Goal: Find contact information: Find contact information

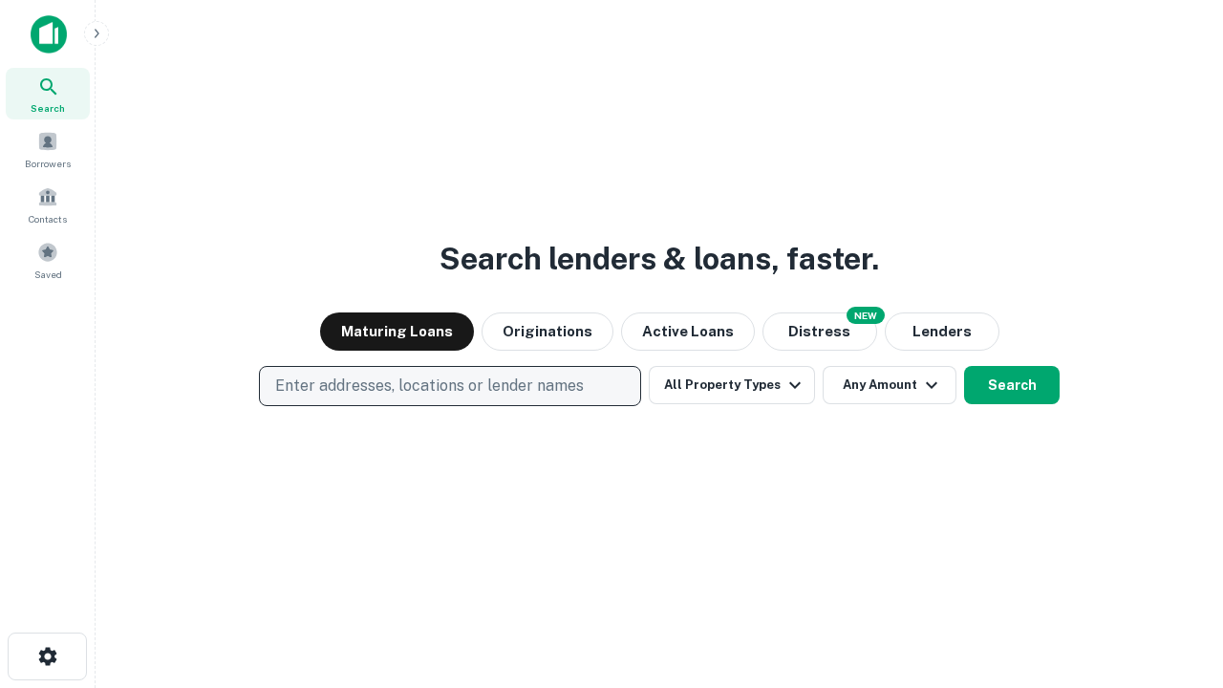
click at [449, 386] on p "Enter addresses, locations or lender names" at bounding box center [429, 386] width 309 height 23
type input "**********"
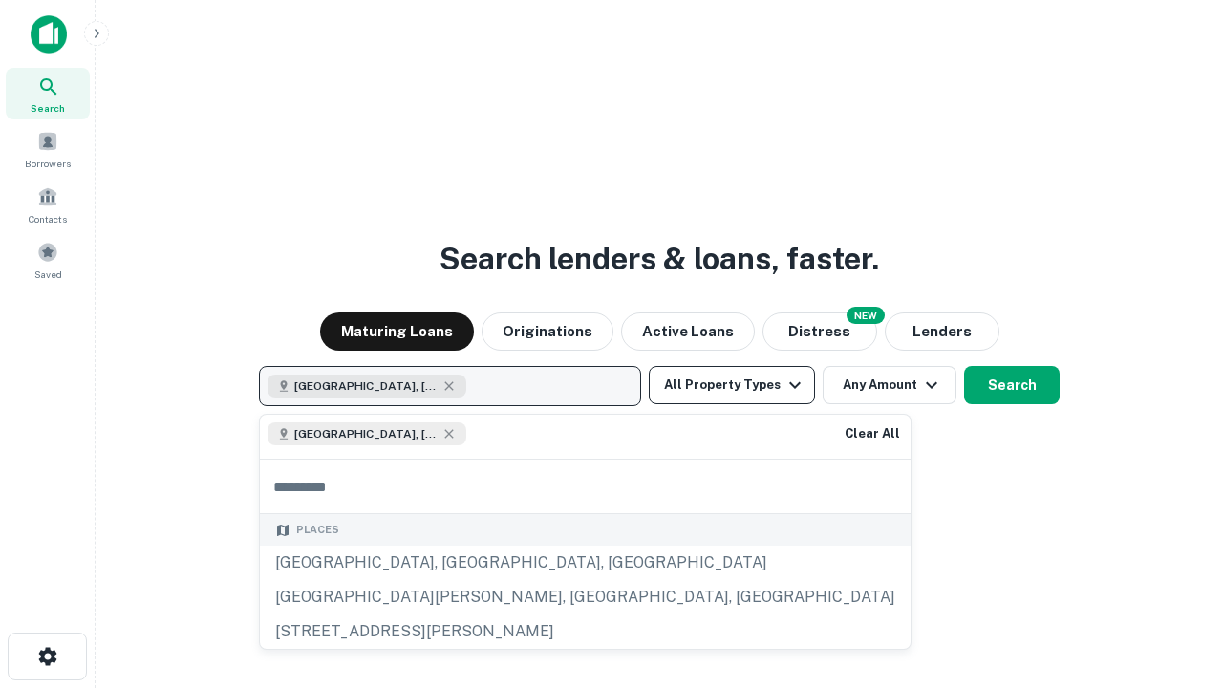
click at [732, 385] on button "All Property Types" at bounding box center [732, 385] width 166 height 38
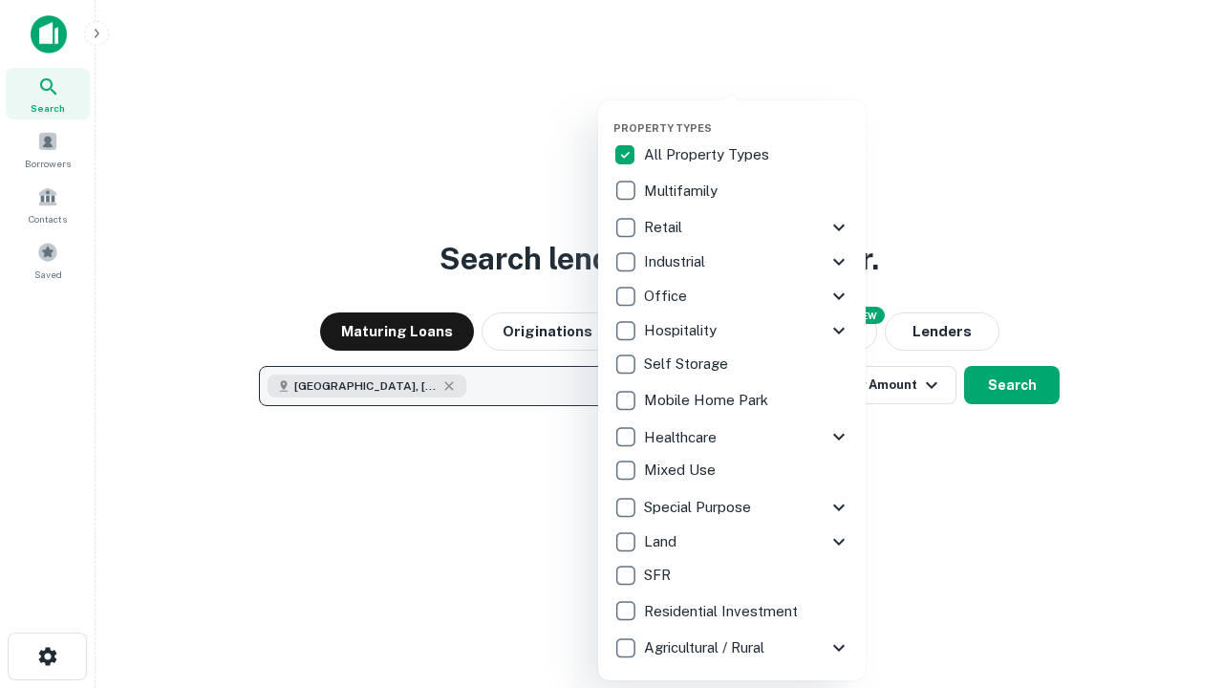
click at [747, 116] on button "button" at bounding box center [747, 116] width 268 height 1
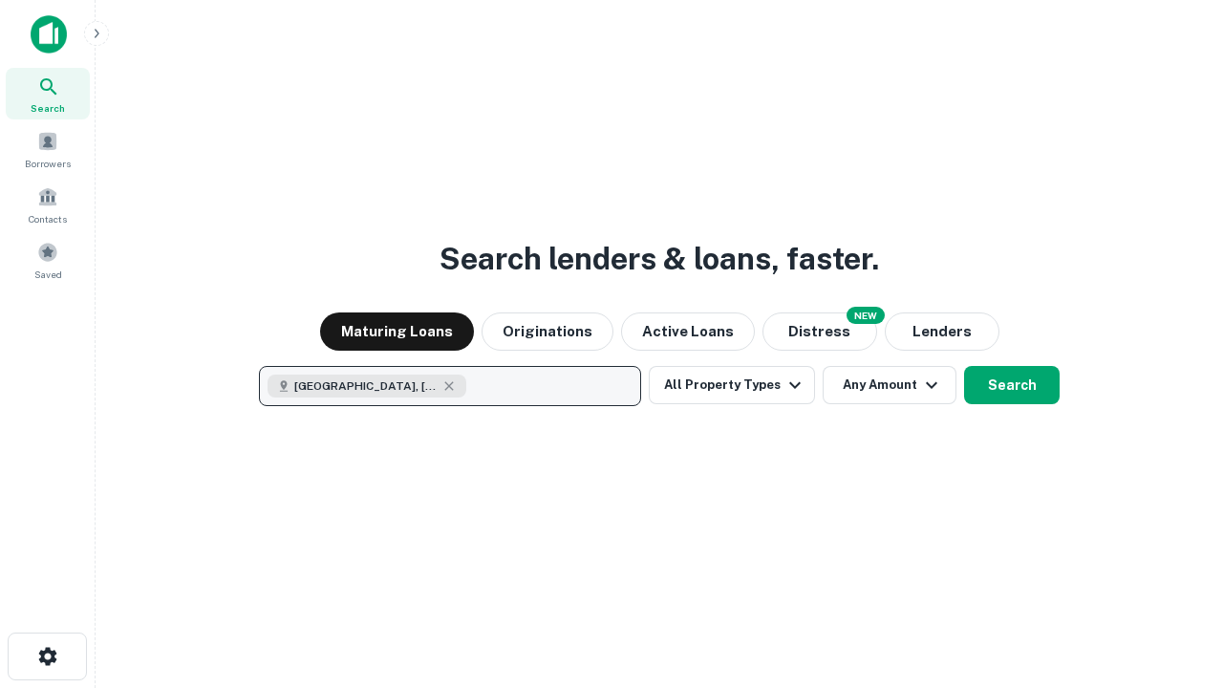
scroll to position [31, 0]
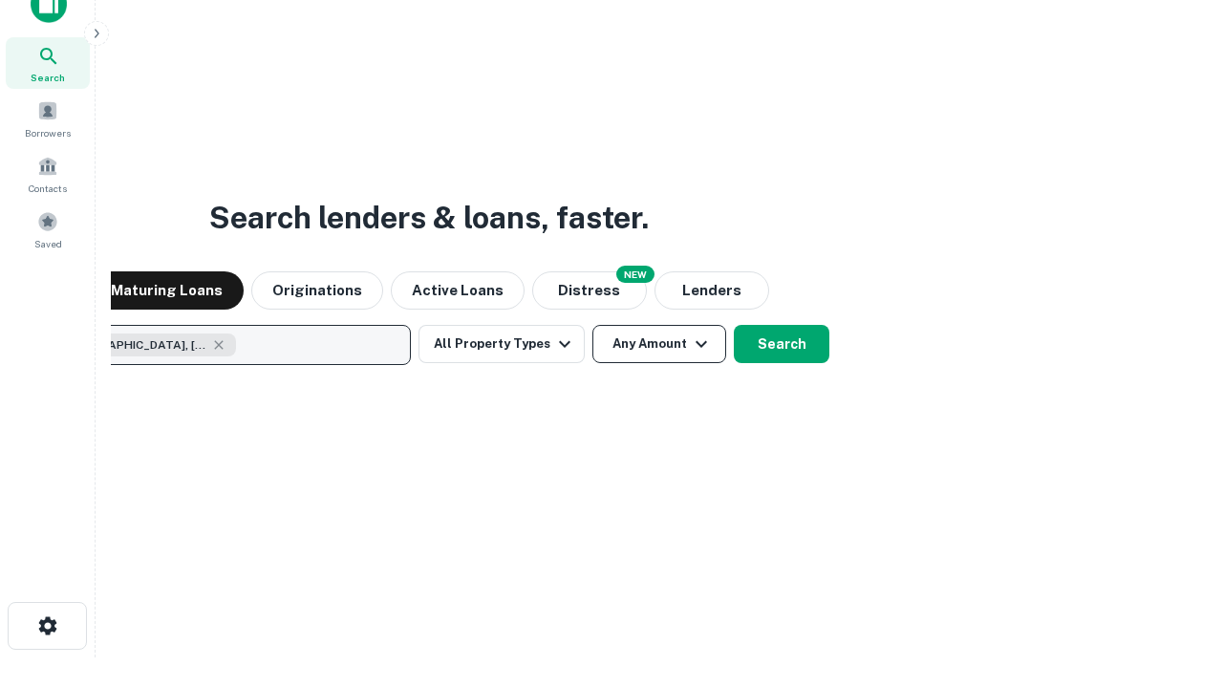
click at [592, 325] on button "Any Amount" at bounding box center [659, 344] width 134 height 38
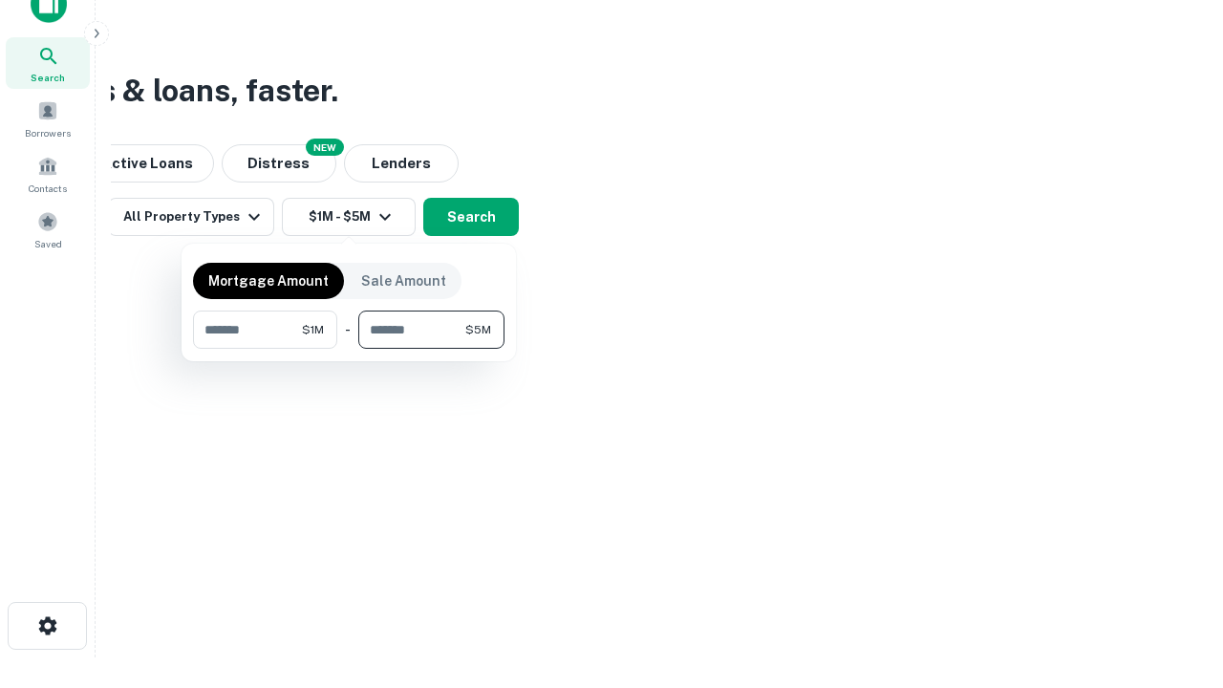
type input "*******"
click at [349, 349] on button "button" at bounding box center [348, 349] width 311 height 1
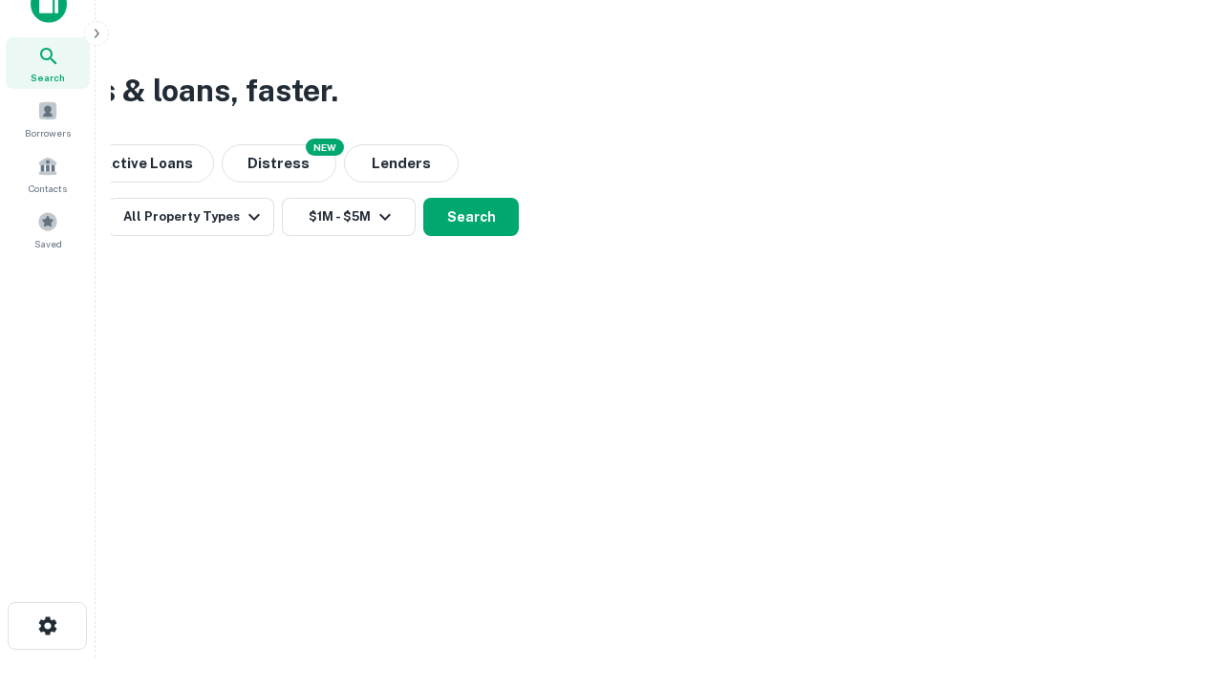
scroll to position [11, 353]
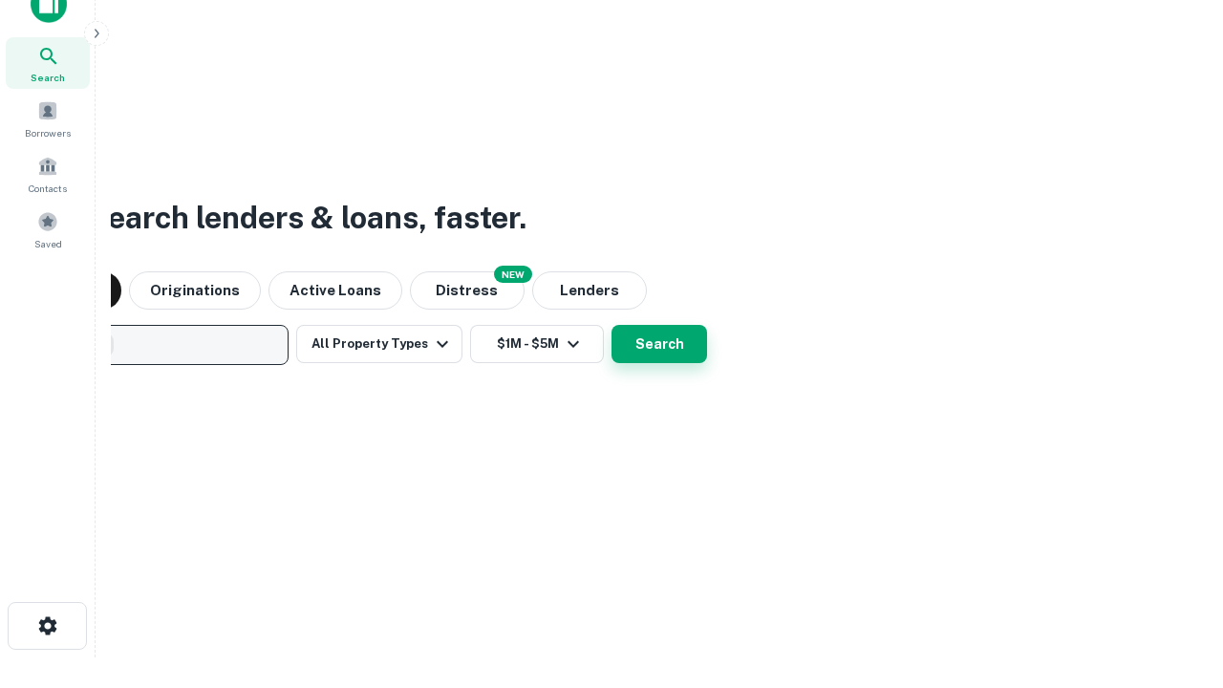
click at [611, 325] on button "Search" at bounding box center [659, 344] width 96 height 38
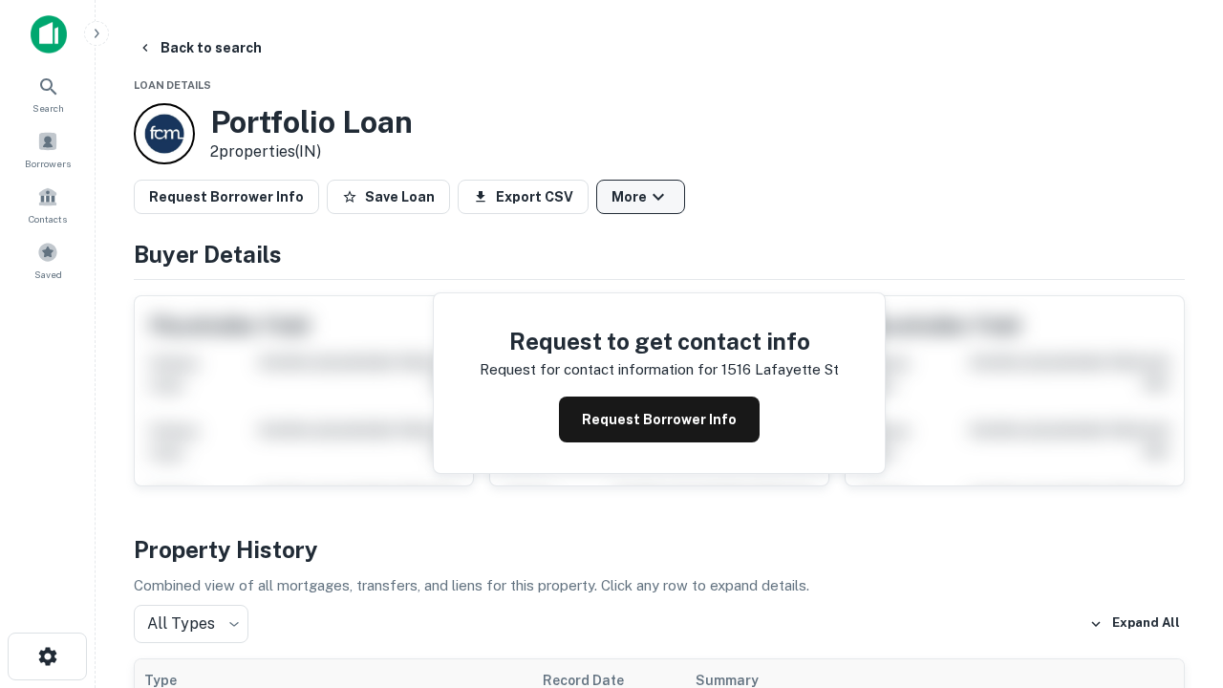
click at [640, 197] on button "More" at bounding box center [640, 197] width 89 height 34
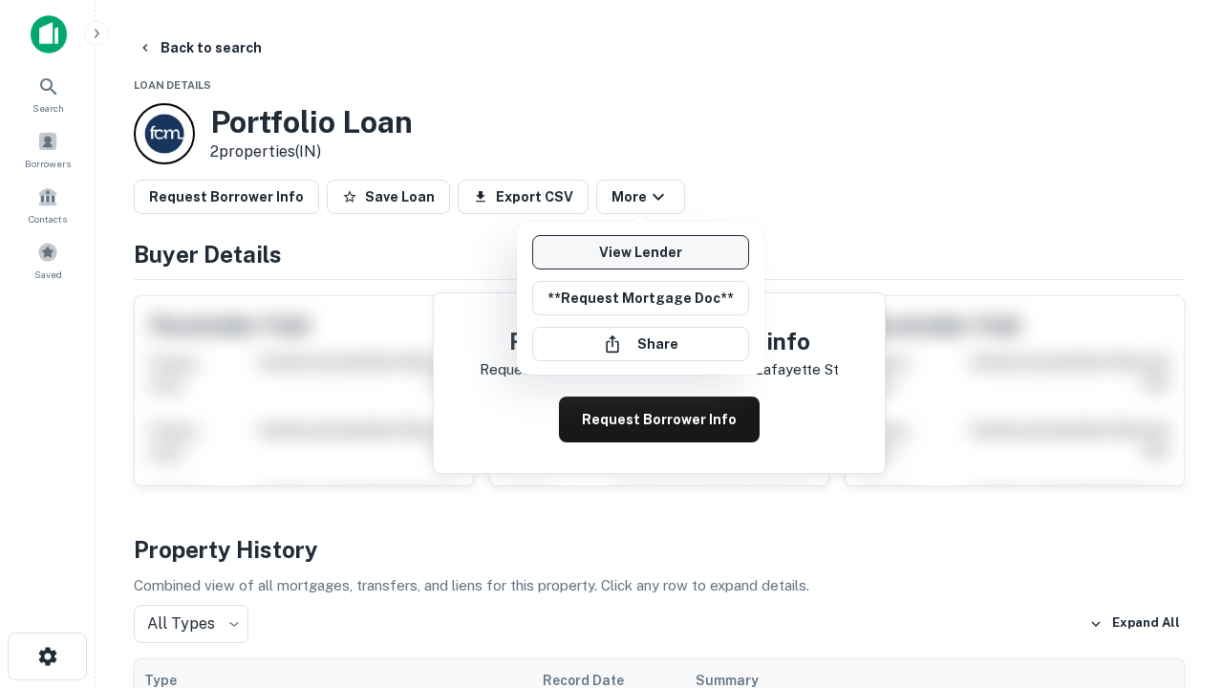
click at [640, 252] on link "View Lender" at bounding box center [640, 252] width 217 height 34
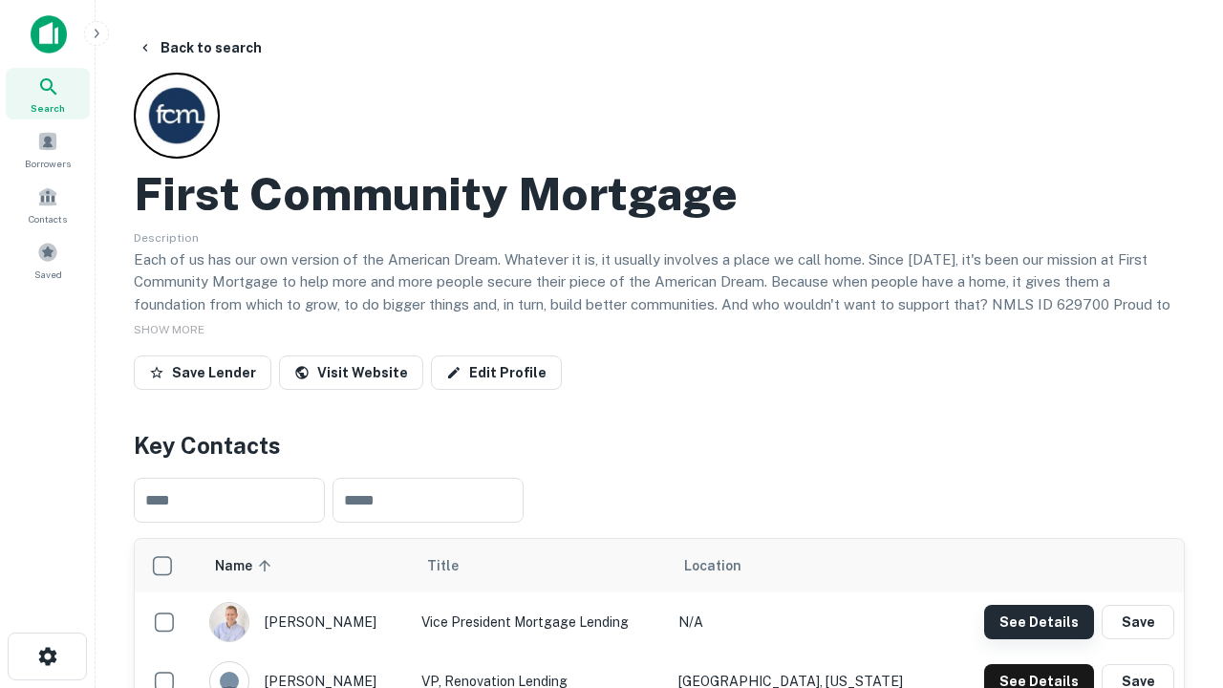
click at [1039, 621] on button "See Details" at bounding box center [1039, 622] width 110 height 34
click at [47, 656] on icon "button" at bounding box center [47, 656] width 23 height 23
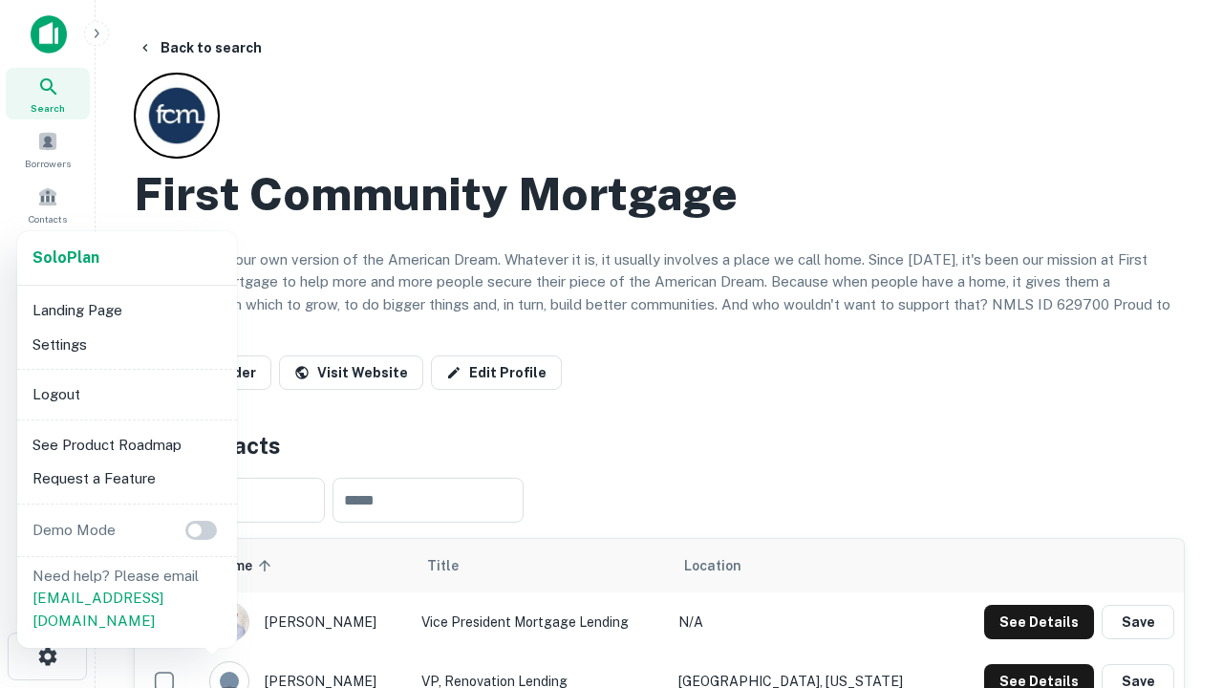
click at [126, 394] on li "Logout" at bounding box center [127, 394] width 204 height 34
